Goal: Contribute content

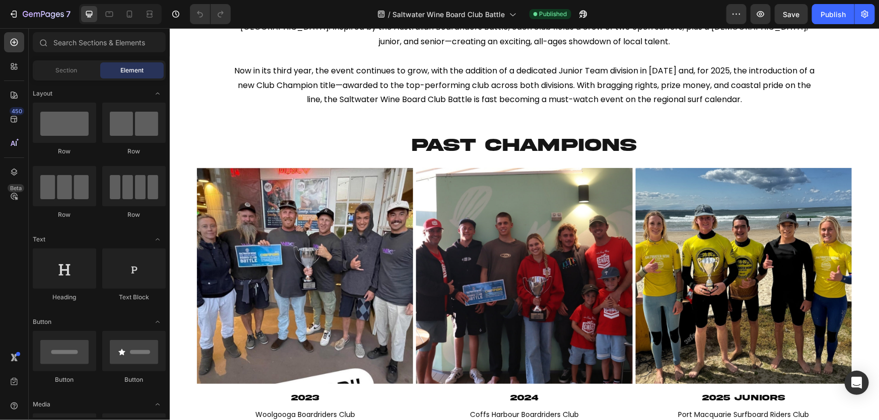
scroll to position [458, 0]
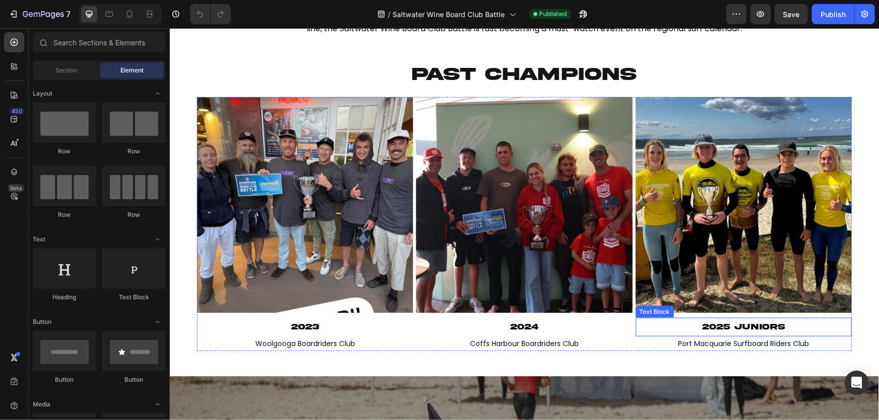
click at [723, 331] on span "2025 juniors" at bounding box center [742, 327] width 83 height 8
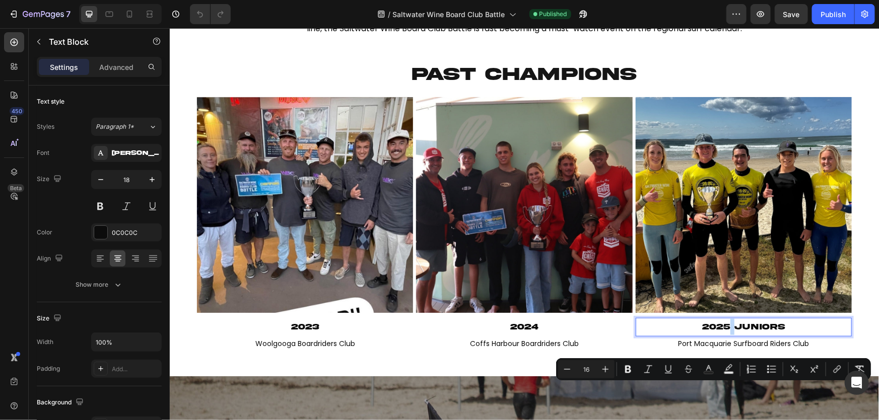
click at [726, 331] on span "2025 juniors" at bounding box center [742, 327] width 83 height 8
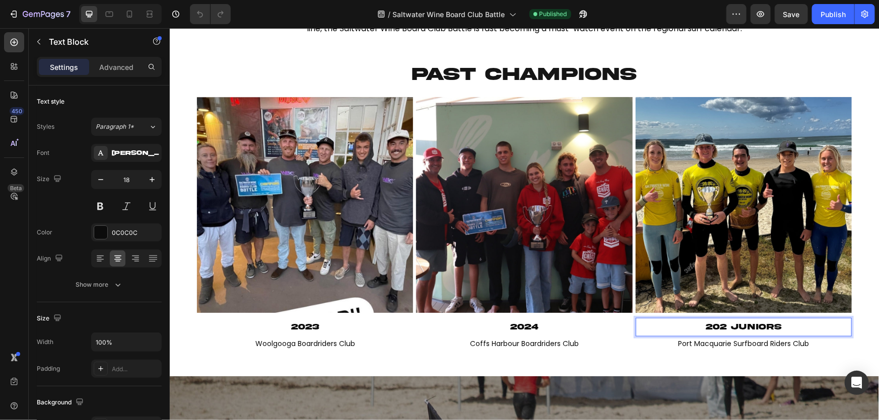
scroll to position [0, 0]
click at [347, 335] on p "2023" at bounding box center [304, 327] width 214 height 16
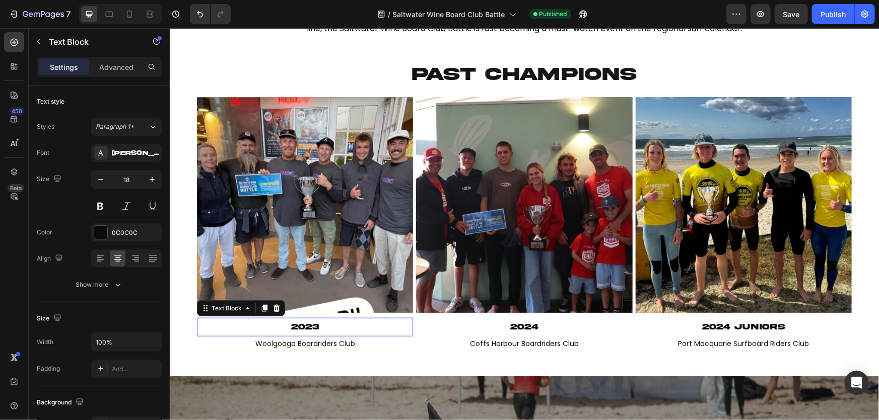
click at [347, 335] on p "2023" at bounding box center [304, 327] width 214 height 16
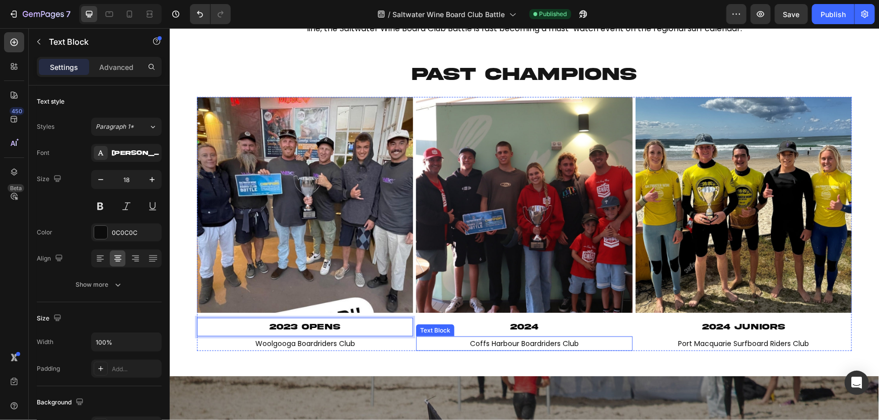
click at [561, 335] on p "2024" at bounding box center [523, 327] width 214 height 16
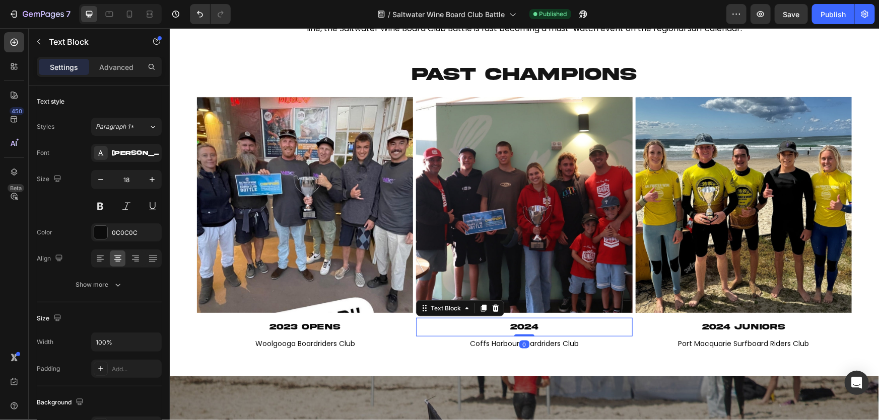
click at [557, 335] on p "2024" at bounding box center [523, 327] width 214 height 16
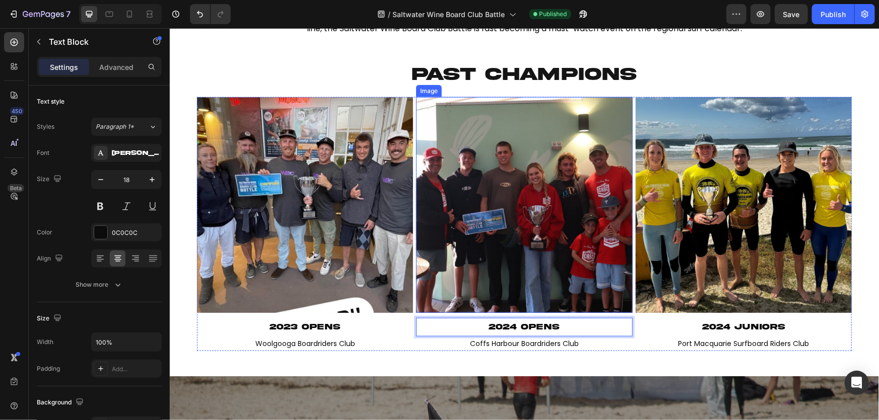
click at [618, 249] on img at bounding box center [523, 205] width 216 height 216
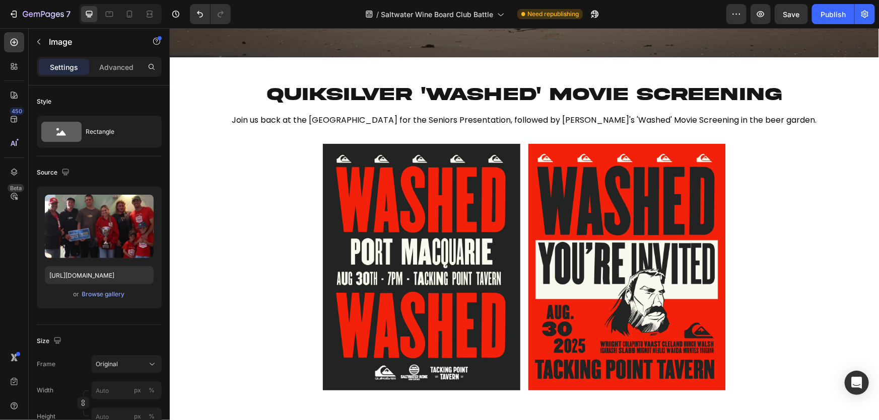
scroll to position [1190, 0]
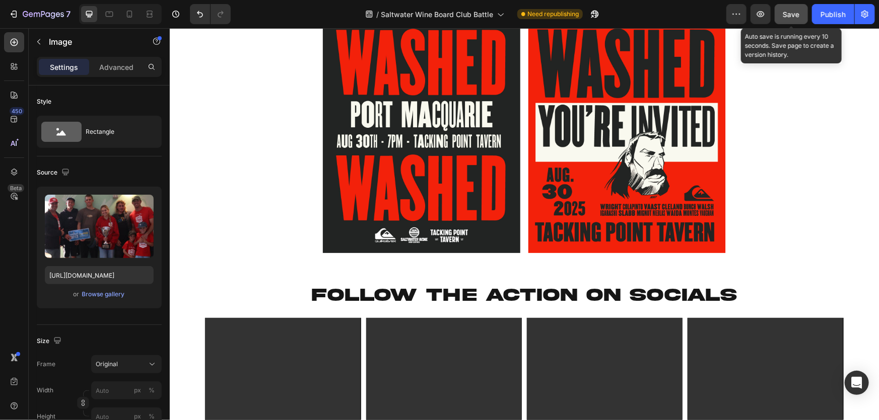
click at [785, 7] on button "Save" at bounding box center [790, 14] width 33 height 20
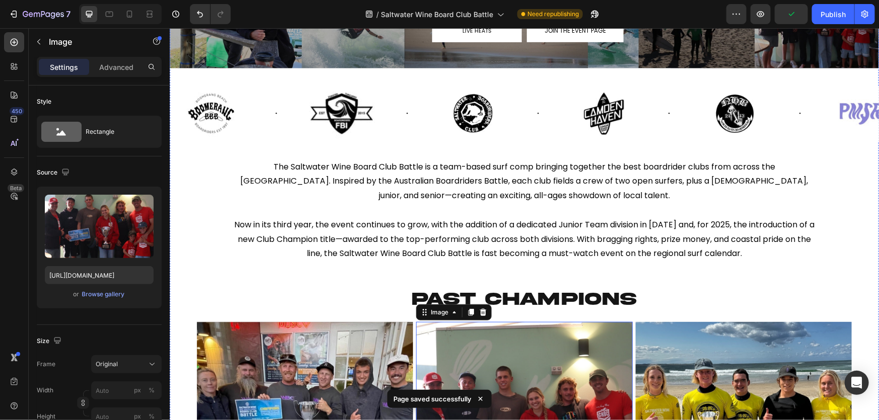
scroll to position [274, 0]
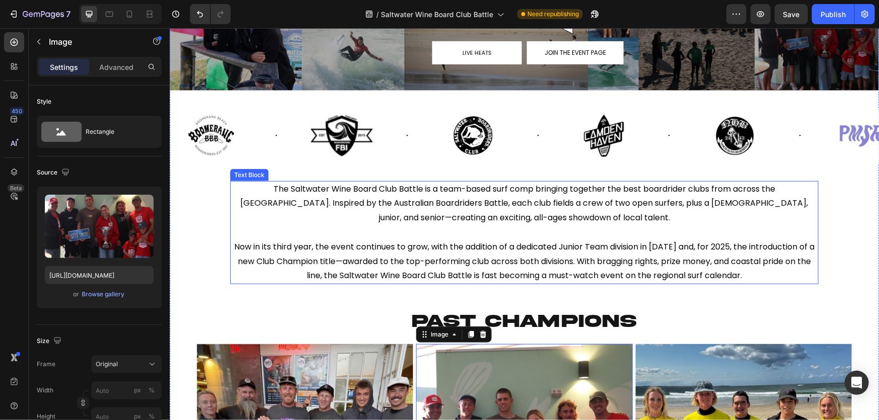
click at [786, 260] on p "Now in its third year, the event continues to grow, with the addition of a dedi…" at bounding box center [524, 261] width 586 height 43
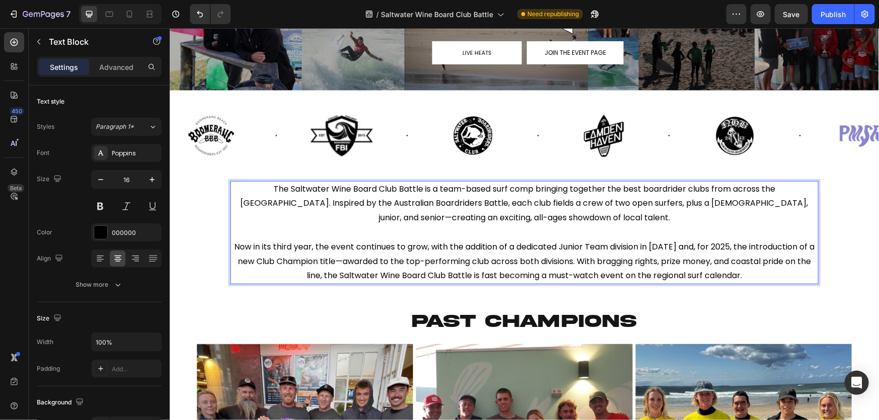
click at [793, 259] on p "Now in its third year, the event continues to grow, with the addition of a dedi…" at bounding box center [524, 261] width 586 height 43
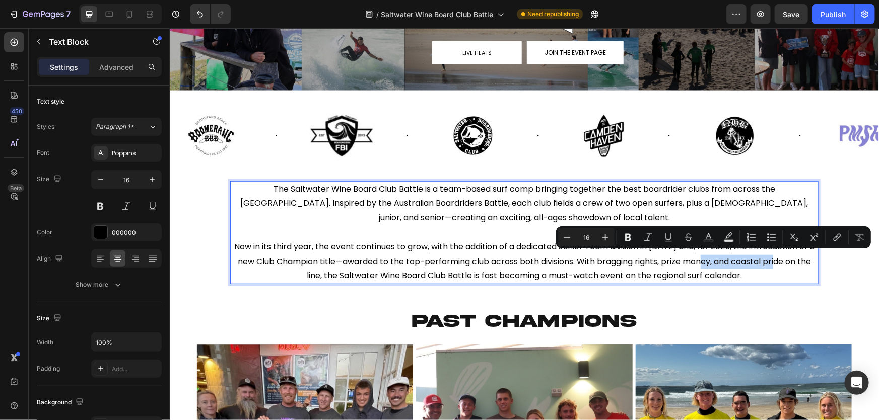
drag, startPoint x: 794, startPoint y: 260, endPoint x: 720, endPoint y: 263, distance: 74.6
click at [720, 263] on p "Now in its third year, the event continues to grow, with the addition of a dedi…" at bounding box center [524, 261] width 586 height 43
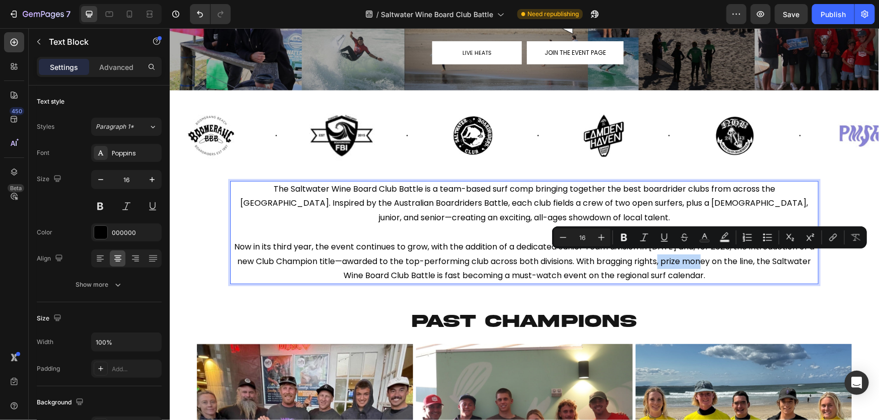
drag, startPoint x: 733, startPoint y: 259, endPoint x: 685, endPoint y: 259, distance: 47.3
click at [685, 259] on p "Now in its third year, the event continues to grow, with the addition of a dedi…" at bounding box center [524, 261] width 586 height 43
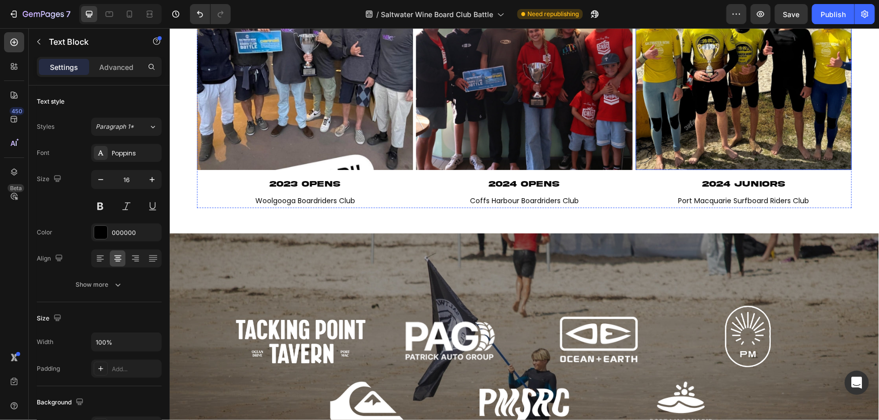
scroll to position [686, 0]
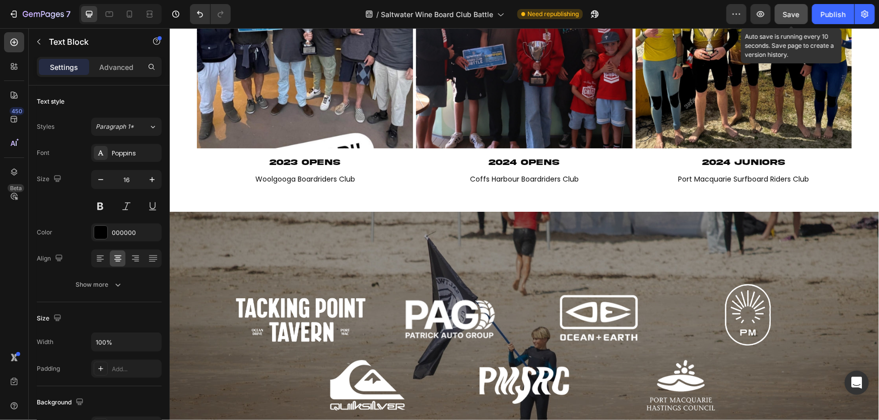
drag, startPoint x: 793, startPoint y: 13, endPoint x: 614, endPoint y: 7, distance: 178.9
click at [793, 13] on span "Save" at bounding box center [791, 14] width 17 height 9
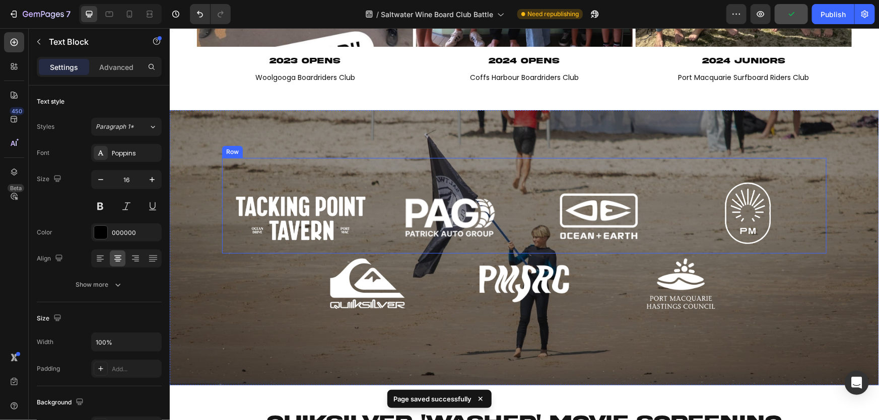
scroll to position [732, 0]
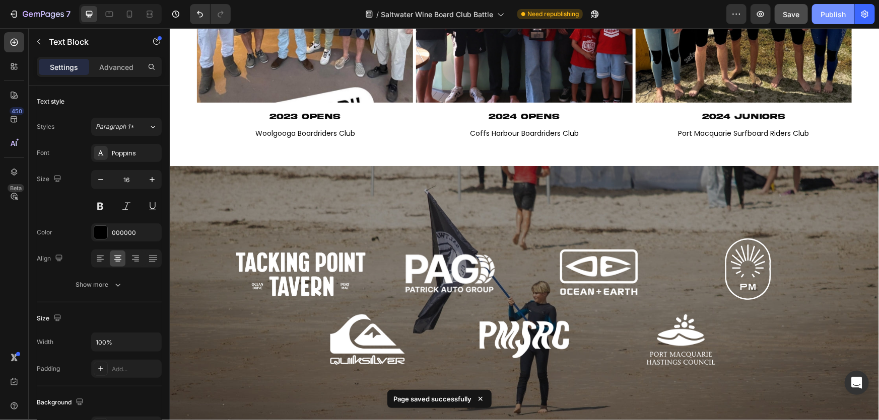
click at [825, 17] on div "Publish" at bounding box center [832, 14] width 25 height 11
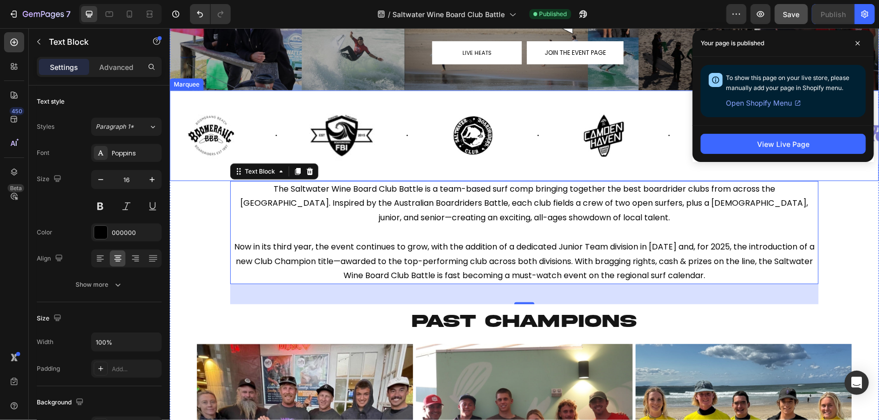
scroll to position [45, 0]
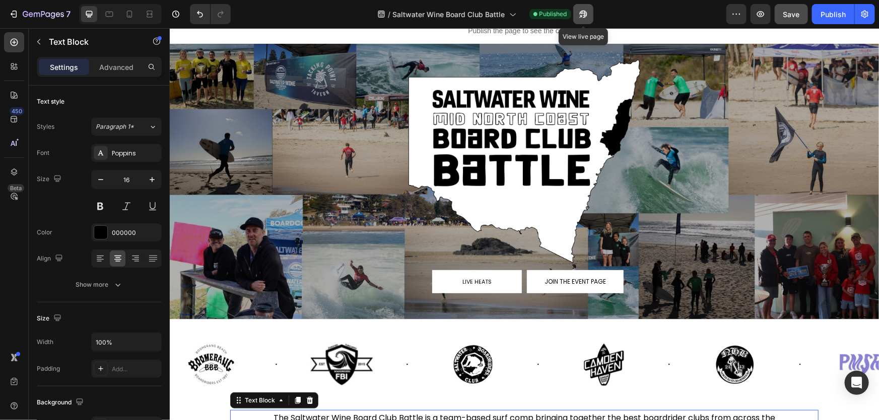
click at [588, 15] on icon "button" at bounding box center [583, 14] width 10 height 10
click at [48, 8] on div "7" at bounding box center [47, 14] width 48 height 12
